Goal: Find specific fact: Find contact information

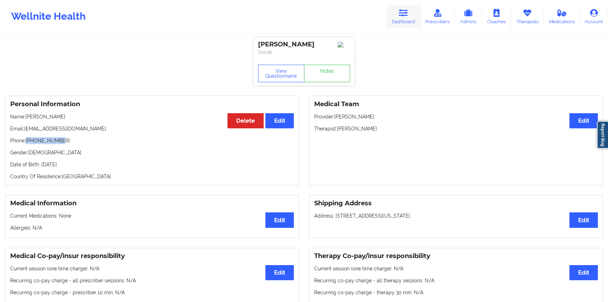
click at [398, 13] on link "Dashboard" at bounding box center [403, 16] width 34 height 23
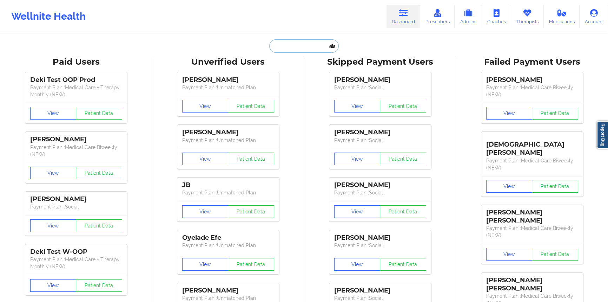
click at [301, 52] on input "text" at bounding box center [304, 45] width 70 height 13
paste input "[EMAIL_ADDRESS][DOMAIN_NAME]"
type input "[EMAIL_ADDRESS][DOMAIN_NAME]"
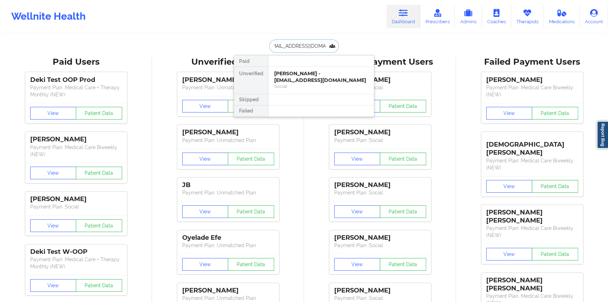
click at [300, 77] on div "[PERSON_NAME] - [EMAIL_ADDRESS][DOMAIN_NAME]" at bounding box center [321, 76] width 94 height 13
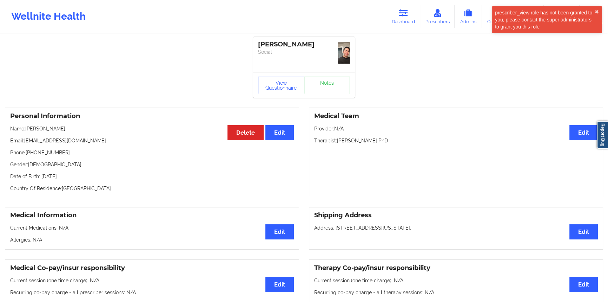
click at [58, 153] on p "Phone: [PHONE_NUMBER]" at bounding box center [152, 152] width 284 height 7
drag, startPoint x: 58, startPoint y: 153, endPoint x: 30, endPoint y: 151, distance: 28.2
click at [30, 151] on p "Phone: [PHONE_NUMBER]" at bounding box center [152, 152] width 284 height 7
copy p "[PHONE_NUMBER]"
